Goal: Information Seeking & Learning: Learn about a topic

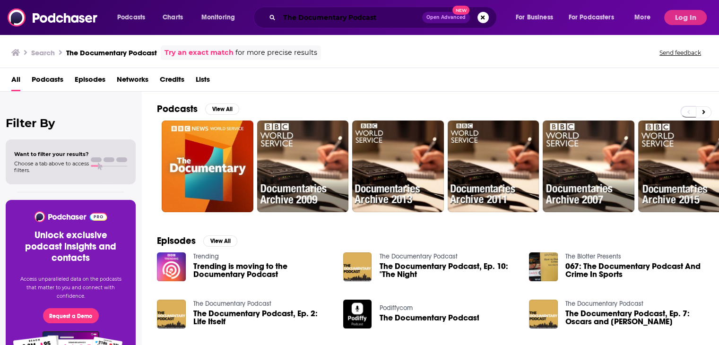
click at [299, 13] on input "The Documentary Podcast" at bounding box center [351, 17] width 143 height 15
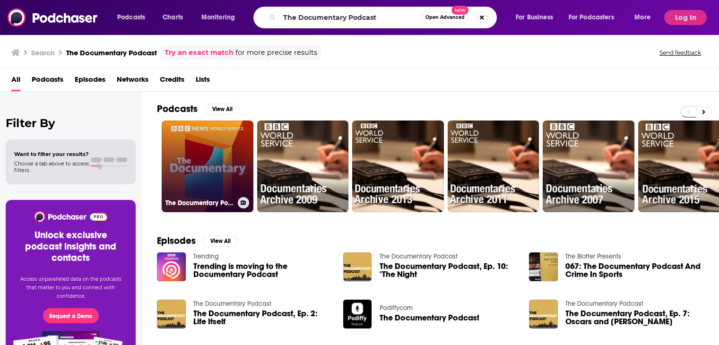
click at [214, 162] on link "The Documentary Podcast" at bounding box center [208, 167] width 92 height 92
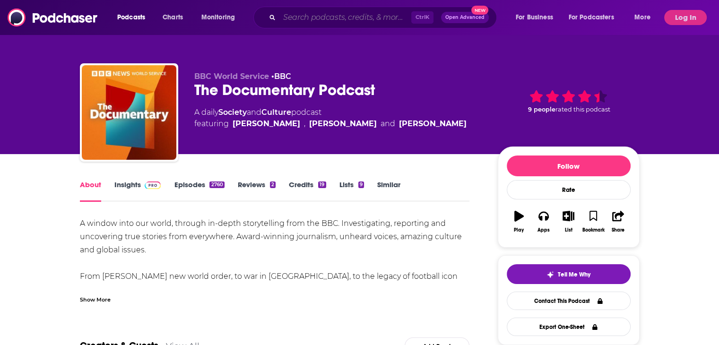
click at [291, 21] on input "Search podcasts, credits, & more..." at bounding box center [346, 17] width 132 height 15
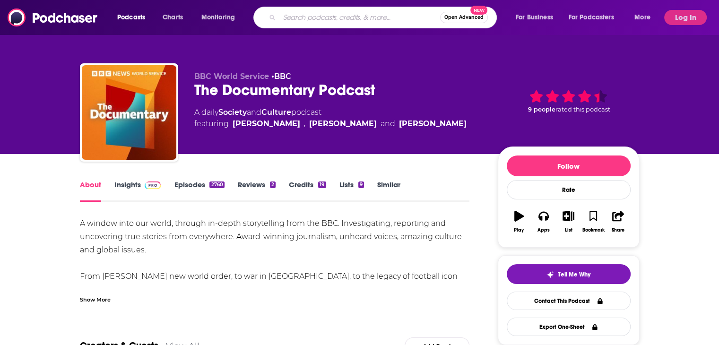
paste input "Woman's Hour"
type input "Woman's Hour"
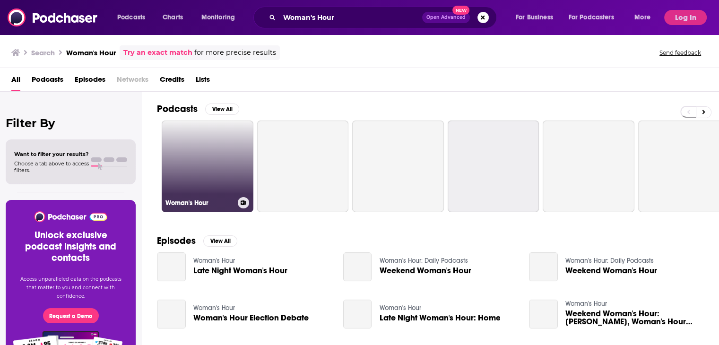
click at [225, 166] on link "Woman's Hour" at bounding box center [208, 167] width 92 height 92
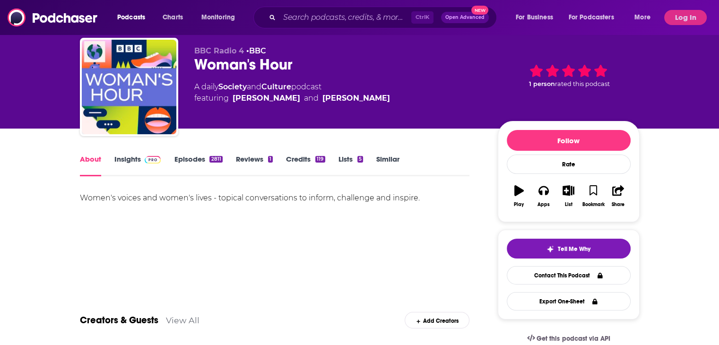
scroll to position [17, 0]
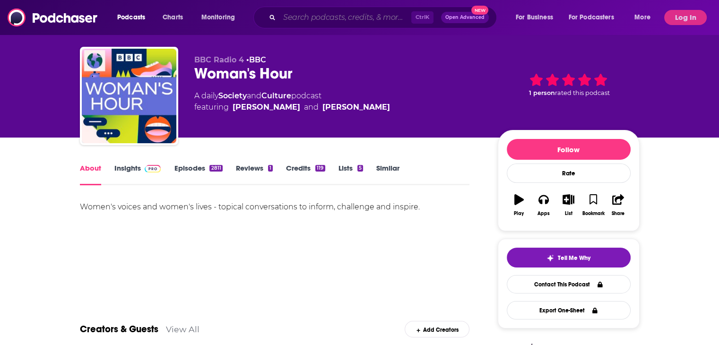
click at [280, 20] on input "Search podcasts, credits, & more..." at bounding box center [346, 17] width 132 height 15
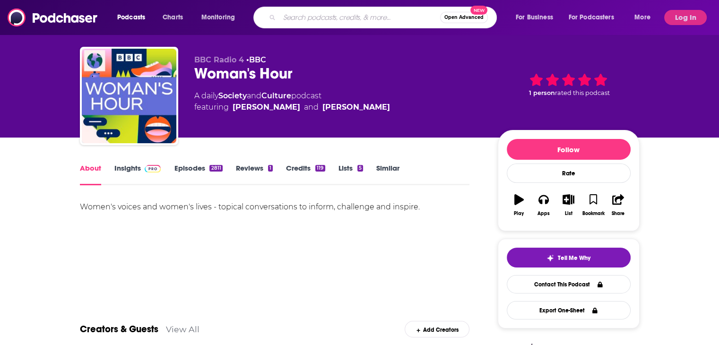
paste input "Witness History"
type input "Witness History"
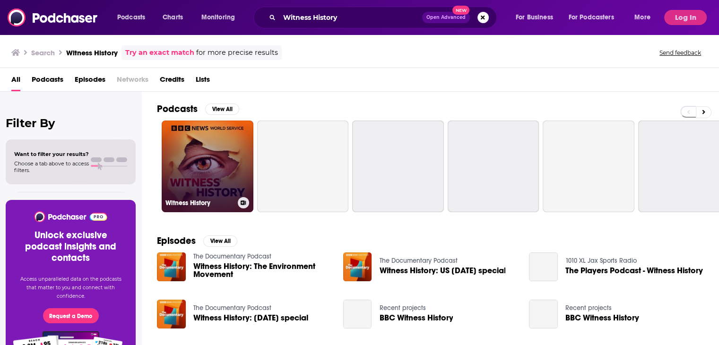
click at [210, 167] on link "Witness History" at bounding box center [208, 167] width 92 height 92
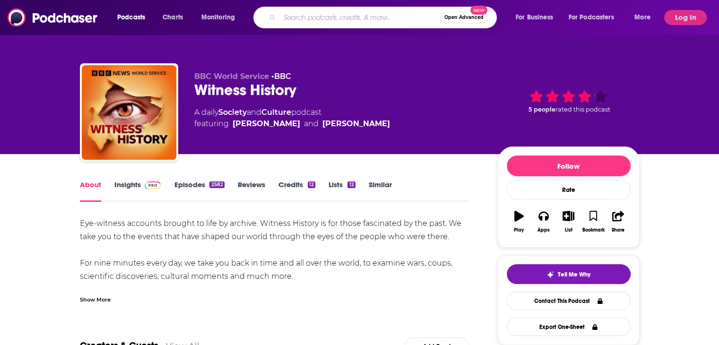
click at [296, 12] on input "Search podcasts, credits, & more..." at bounding box center [360, 17] width 161 height 15
paste input "Desert Island Discs"
type input "Desert Island Discs"
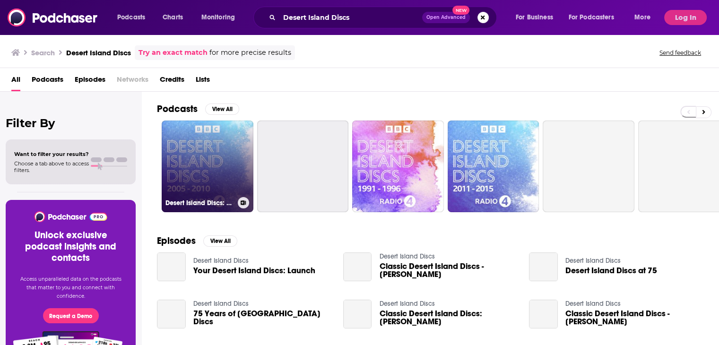
click at [199, 159] on link "Desert Island Discs: Archive [DATE]-[DATE]" at bounding box center [208, 167] width 92 height 92
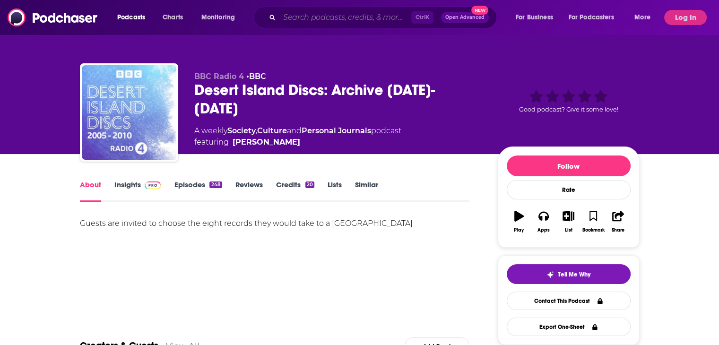
click at [325, 16] on input "Search podcasts, credits, & more..." at bounding box center [346, 17] width 132 height 15
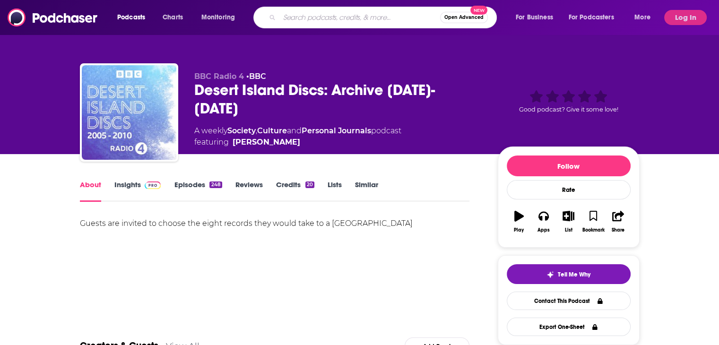
paste input "Thinking Allowed"
type input "Thinking Allowed"
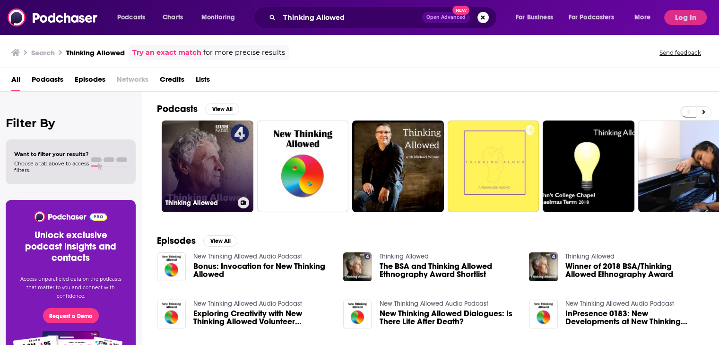
click at [206, 178] on link "Thinking Allowed" at bounding box center [208, 167] width 92 height 92
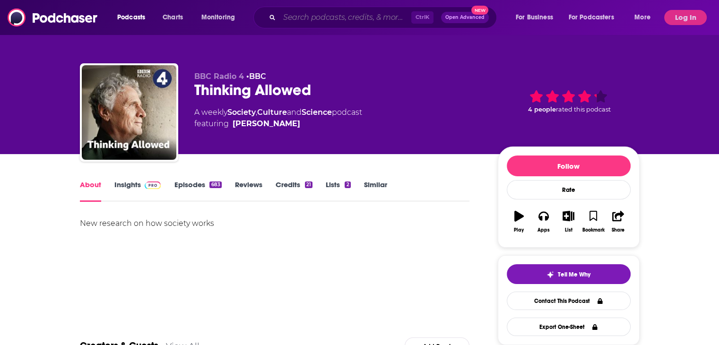
click at [285, 21] on input "Search podcasts, credits, & more..." at bounding box center [346, 17] width 132 height 15
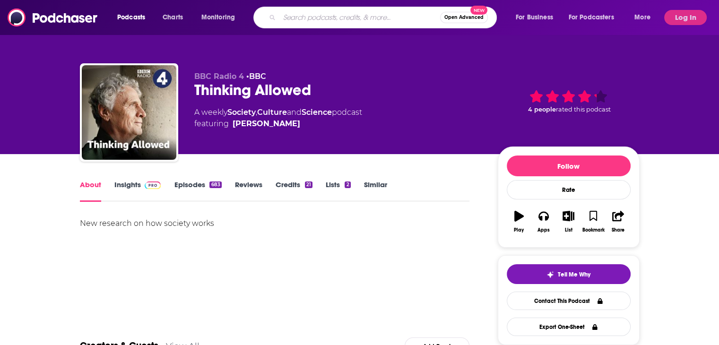
paste input "Soul Music"
type input "Soul Music"
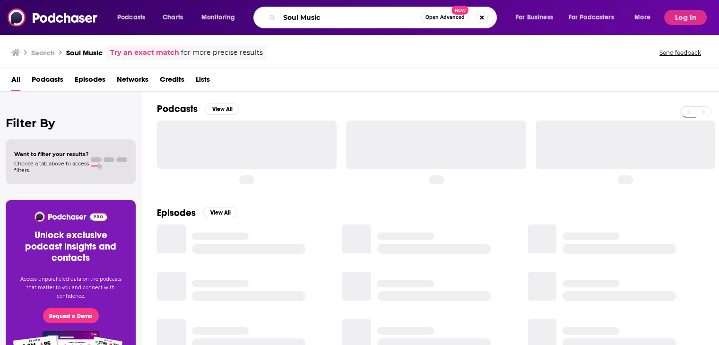
click at [286, 12] on input "Soul Music" at bounding box center [351, 17] width 142 height 15
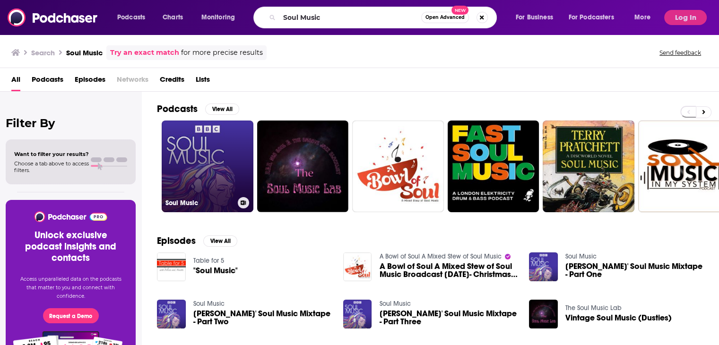
click at [195, 156] on link "Soul Music" at bounding box center [208, 167] width 92 height 92
